Goal: Task Accomplishment & Management: Complete application form

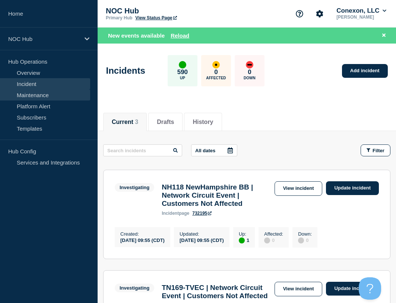
click at [41, 95] on link "Maintenance" at bounding box center [45, 94] width 90 height 11
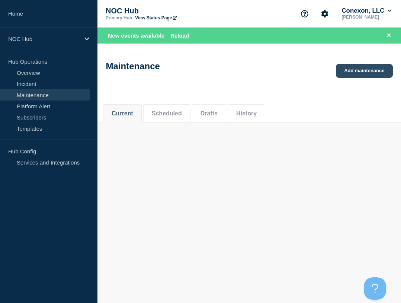
click at [362, 75] on link "Add maintenance" at bounding box center [364, 71] width 57 height 14
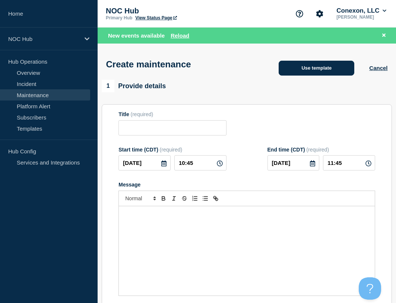
click at [325, 66] on button "Use template" at bounding box center [317, 68] width 76 height 15
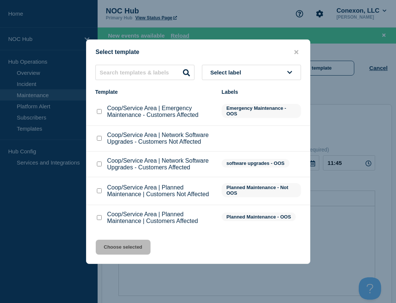
click at [98, 217] on input "Coop/Service Area | Planned Maintenance | Customers Affected checkbox" at bounding box center [99, 217] width 5 height 5
checkbox input "true"
click at [112, 242] on div "Select template Select label Template Labels Coop/Service Area | Emergency Main…" at bounding box center [198, 151] width 224 height 225
click at [113, 246] on button "Choose selected" at bounding box center [123, 247] width 55 height 15
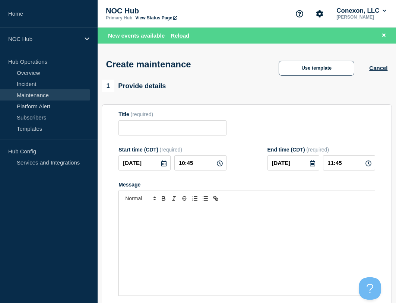
type input "Coop/Service Area | Planned Maintenance | Customers Affected"
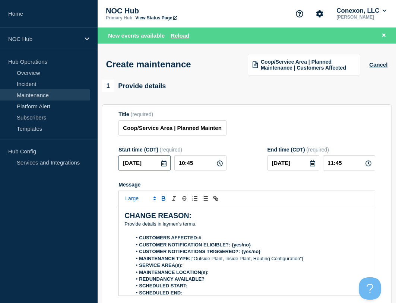
click at [153, 168] on input "[DATE]" at bounding box center [144, 162] width 52 height 15
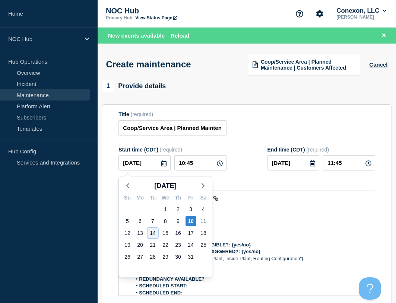
click at [154, 233] on div "14" at bounding box center [152, 233] width 10 height 10
type input "[DATE]"
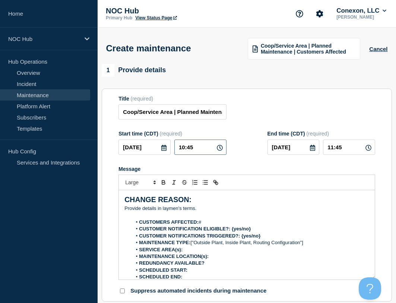
drag, startPoint x: 201, startPoint y: 147, endPoint x: 137, endPoint y: 138, distance: 65.1
click at [136, 135] on div "Start time (CDT) (required) [DATE] 10:45" at bounding box center [172, 143] width 108 height 24
type input "00:00"
type input "03:00"
click at [263, 113] on div "Title (required) Coop/Service Area | Planned Maintenance | Customers Affected" at bounding box center [246, 108] width 257 height 24
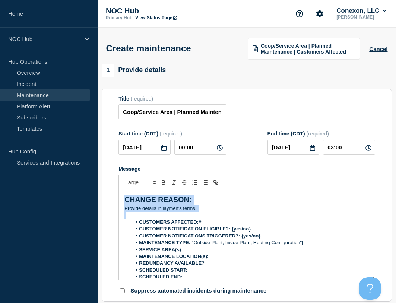
drag, startPoint x: 209, startPoint y: 215, endPoint x: 109, endPoint y: 194, distance: 102.3
click at [109, 195] on section "Title (required) Coop/Service Area | Planned Maintenance | Customers Affected S…" at bounding box center [247, 195] width 290 height 213
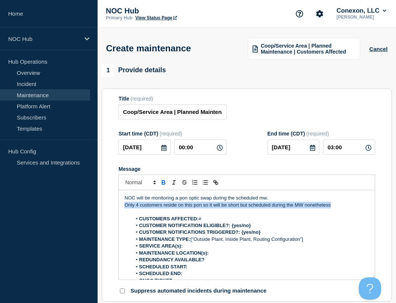
drag, startPoint x: 339, startPoint y: 207, endPoint x: 163, endPoint y: 182, distance: 177.7
click at [117, 210] on section "Title (required) Coop/Service Area | Planned Maintenance | Customers Affected S…" at bounding box center [247, 195] width 290 height 213
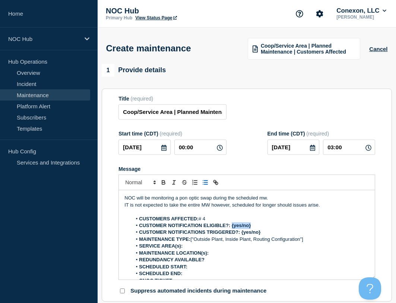
drag, startPoint x: 252, startPoint y: 227, endPoint x: 232, endPoint y: 227, distance: 20.1
click at [232, 227] on li "CUSTOMER NOTIFICATION ELIGIBLE?: {yes/no}" at bounding box center [250, 225] width 237 height 7
drag, startPoint x: 267, startPoint y: 234, endPoint x: 241, endPoint y: 234, distance: 25.7
click at [241, 234] on li "CUSTOMER NOTIFICATIONS TRIGGERED?: {yes/no}" at bounding box center [250, 232] width 237 height 7
drag, startPoint x: 205, startPoint y: 241, endPoint x: 311, endPoint y: 242, distance: 106.2
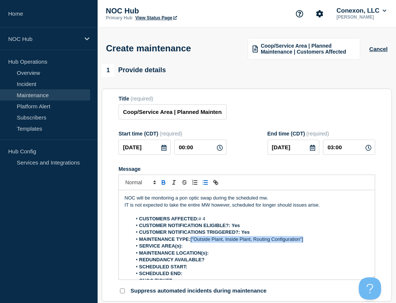
click at [311, 242] on li "MAINTENANCE TYPE: ["Outside Plant, Inside Plant, Routing Configuration"]" at bounding box center [250, 239] width 237 height 7
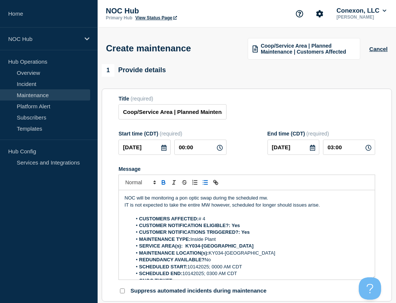
scroll to position [4, 0]
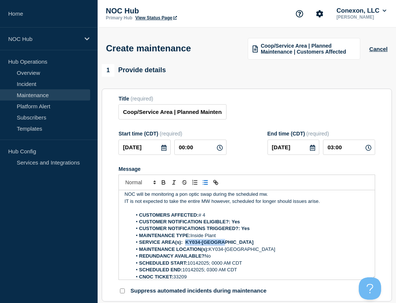
drag, startPoint x: 226, startPoint y: 241, endPoint x: 186, endPoint y: 245, distance: 40.0
click at [186, 245] on li "SERVICE AREA(s): KY034-[GEOGRAPHIC_DATA]" at bounding box center [250, 242] width 237 height 7
click at [276, 99] on div "Title (required) Coop/Service Area | Planned Maintenance | Customers Affected" at bounding box center [246, 108] width 257 height 24
drag, startPoint x: 172, startPoint y: 113, endPoint x: 104, endPoint y: 114, distance: 67.4
click at [104, 114] on section "Title (required) Coop/Service Area | Planned Maintenance | Customers Affected S…" at bounding box center [247, 195] width 290 height 213
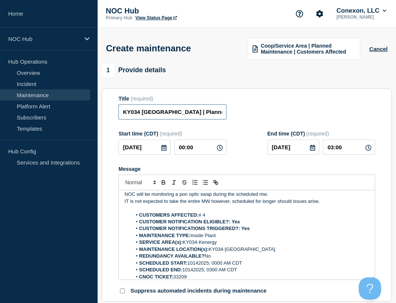
type input "KY034 [GEOGRAPHIC_DATA] | Planned Maintenance | Customers Affected"
click at [253, 120] on div "Title (required) KY034 [GEOGRAPHIC_DATA] | Planned Maintenance | Customers Affe…" at bounding box center [246, 108] width 257 height 24
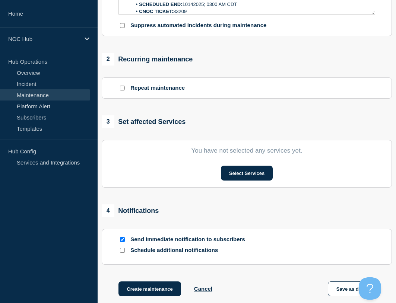
scroll to position [346, 0]
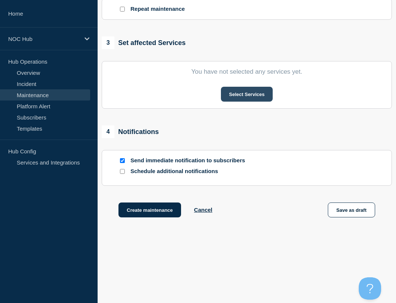
click at [257, 99] on button "Select Services" at bounding box center [247, 94] width 52 height 15
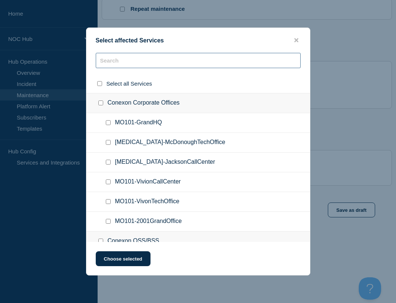
click at [204, 57] on input "text" at bounding box center [198, 60] width 205 height 15
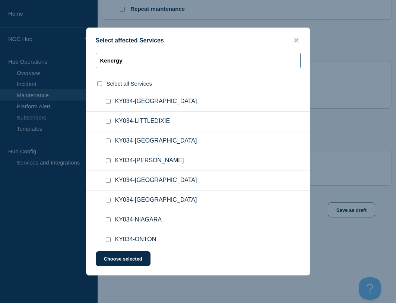
scroll to position [298, 0]
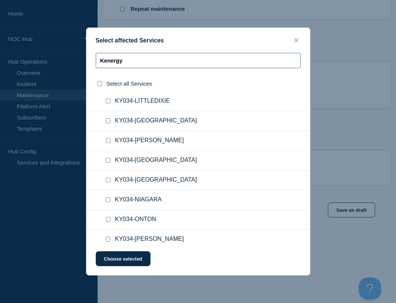
type input "Kenergy"
click at [108, 182] on input "KY034-MORGANFIELD checkbox" at bounding box center [108, 180] width 5 height 5
checkbox input "true"
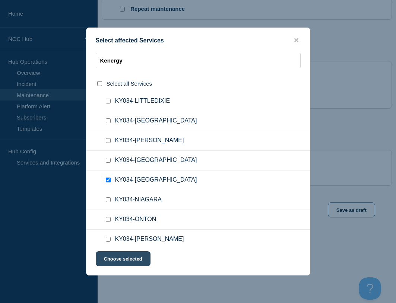
click at [121, 261] on button "Choose selected" at bounding box center [123, 258] width 55 height 15
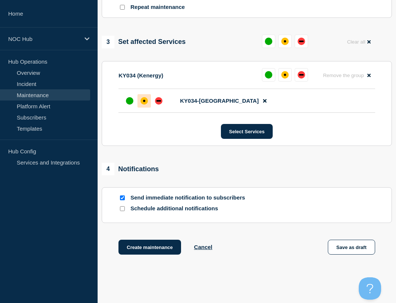
click at [146, 102] on div "affected" at bounding box center [143, 100] width 7 height 7
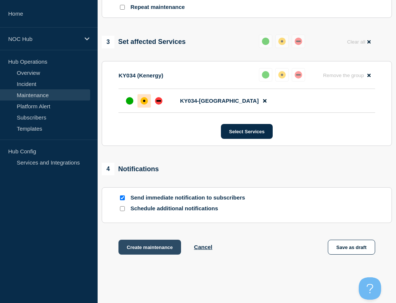
click at [156, 245] on button "Create maintenance" at bounding box center [149, 247] width 63 height 15
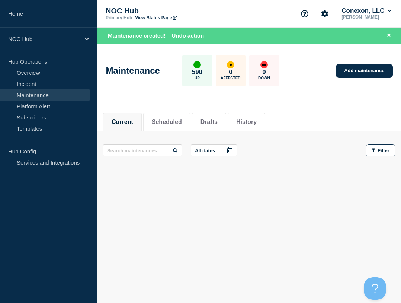
click at [175, 89] on div "Maintenance 590 Up 0 Affected 0 Down Add maintenance" at bounding box center [250, 67] width 304 height 45
drag, startPoint x: 33, startPoint y: 74, endPoint x: 45, endPoint y: 80, distance: 13.5
click at [33, 74] on link "Overview" at bounding box center [45, 72] width 90 height 11
